Goal: Obtain resource: Obtain resource

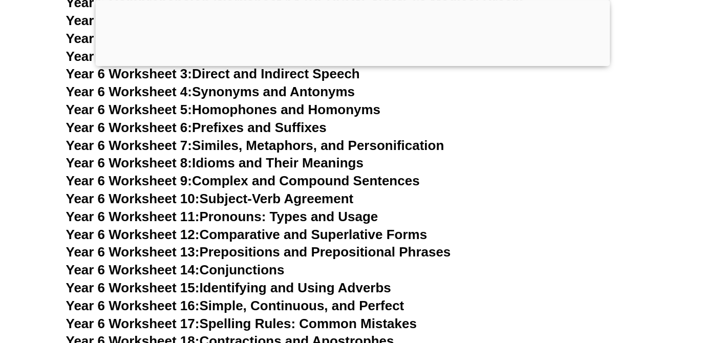
scroll to position [6217, 0]
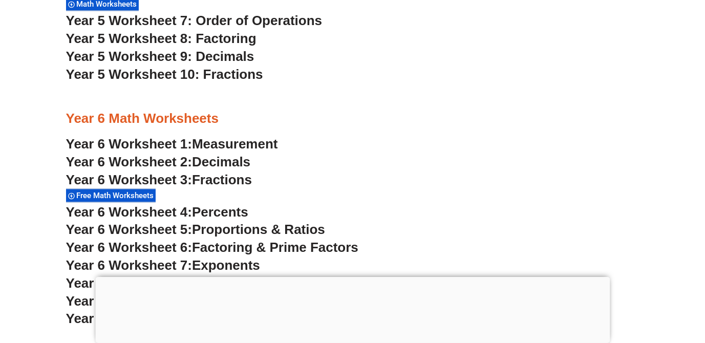
scroll to position [2279, 0]
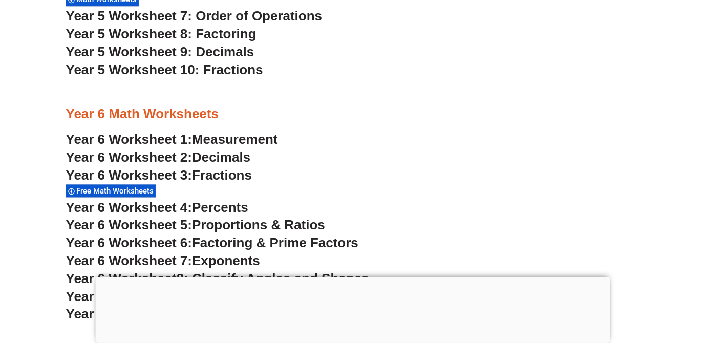
click at [219, 66] on span "Year 5 Worksheet 10: Fractions" at bounding box center [164, 69] width 197 height 15
drag, startPoint x: 704, startPoint y: 105, endPoint x: 708, endPoint y: 98, distance: 7.6
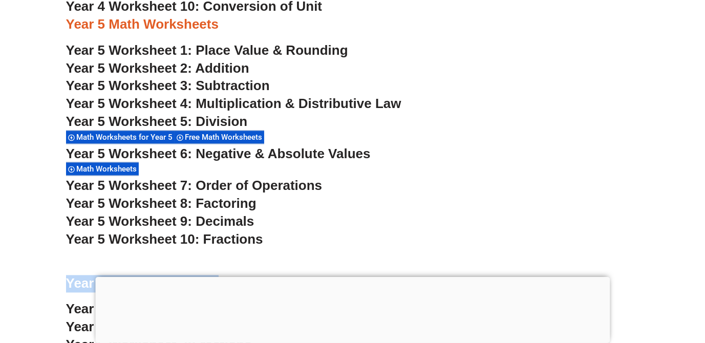
scroll to position [2105, 0]
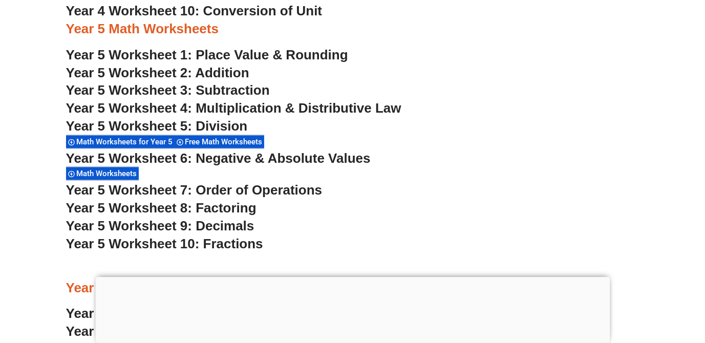
click at [544, 136] on div "Year 5 Worksheet 5: Division Math Worksheets for Year 5 Free Math Worksheets" at bounding box center [352, 134] width 573 height 32
click at [240, 208] on span "Year 5 Worksheet 8: Factoring" at bounding box center [161, 207] width 190 height 15
click at [225, 224] on span "Year 5 Worksheet 9: Decimals" at bounding box center [160, 225] width 188 height 15
click at [230, 127] on span "Year 5 Worksheet 5: Division" at bounding box center [157, 125] width 182 height 15
